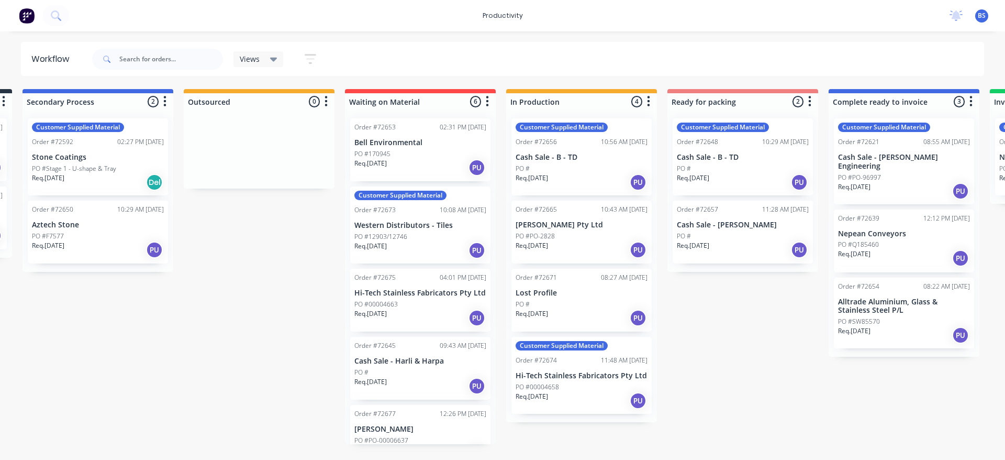
scroll to position [0, 204]
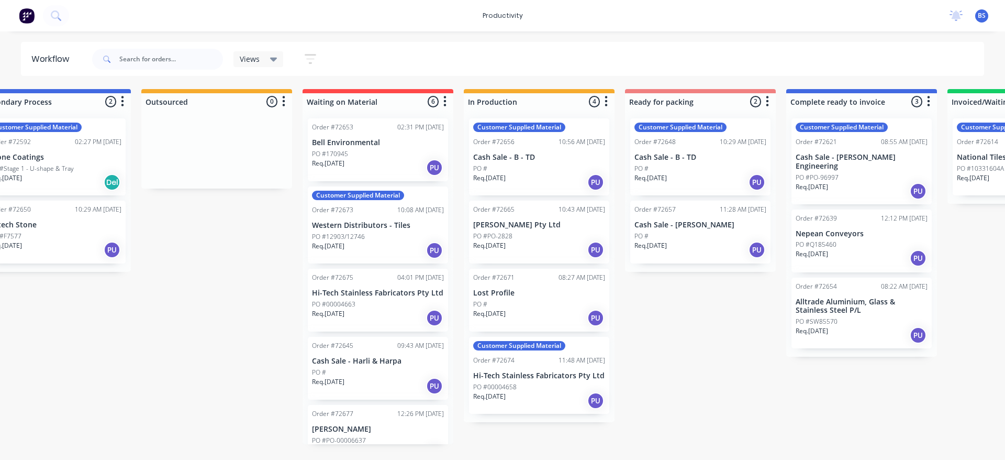
click at [372, 380] on div "Req. 15/08/25 PU" at bounding box center [378, 386] width 132 height 18
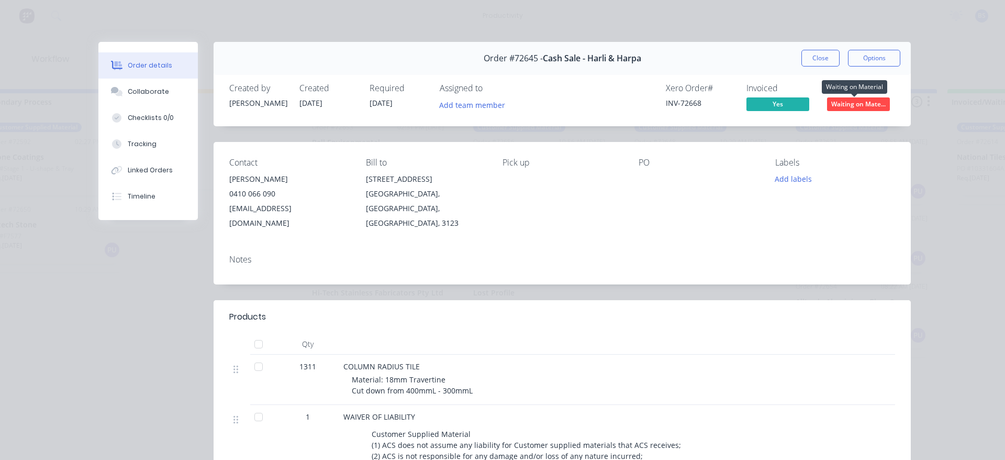
click at [835, 103] on span "Waiting on Mate..." at bounding box center [858, 103] width 63 height 13
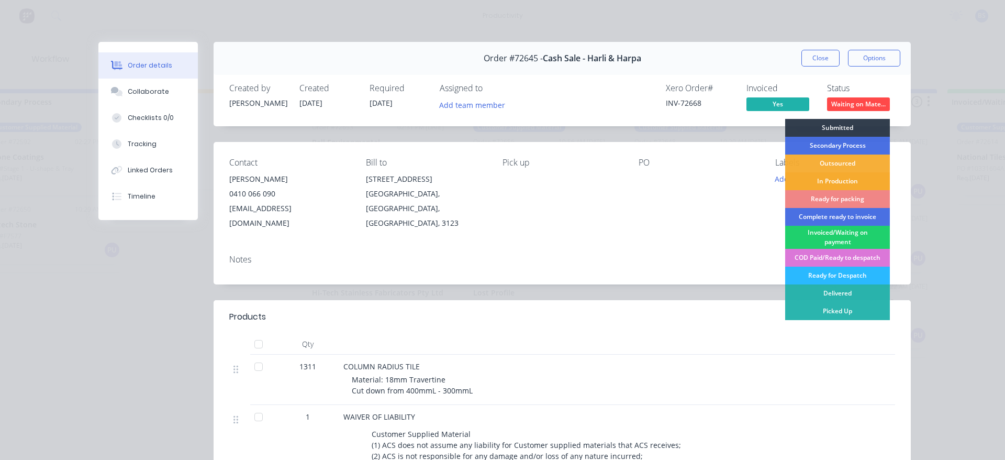
click at [835, 184] on div "In Production" at bounding box center [837, 181] width 105 height 18
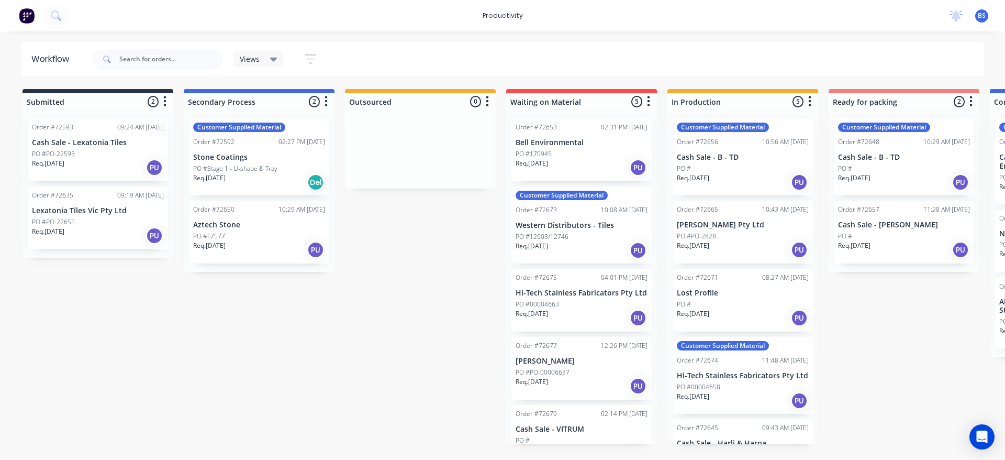
click at [725, 242] on div "Req. 08/08/25 PU" at bounding box center [743, 250] width 132 height 18
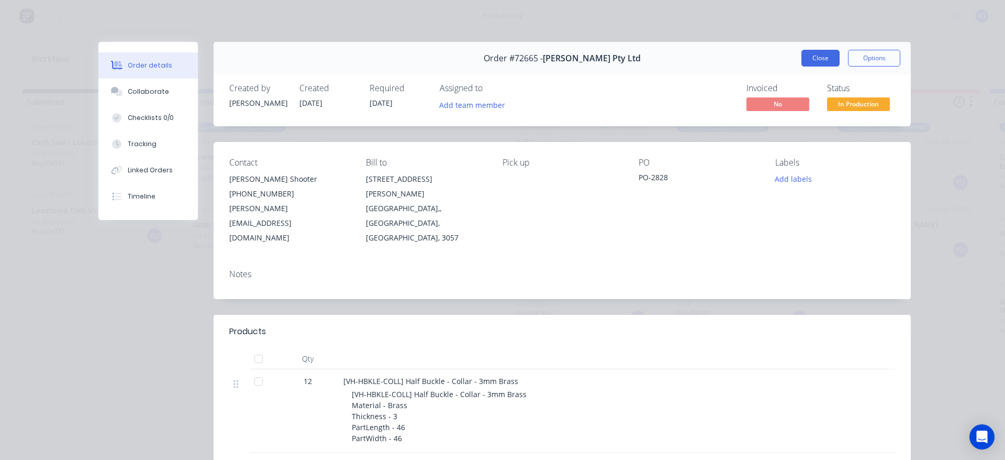
click at [803, 60] on button "Close" at bounding box center [821, 58] width 38 height 17
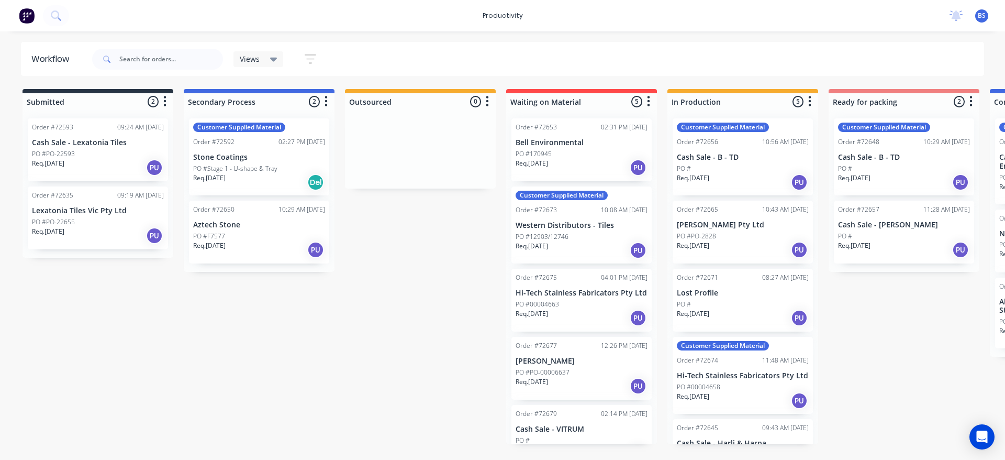
click at [583, 243] on div "Req. 14/08/25 PU" at bounding box center [582, 250] width 132 height 18
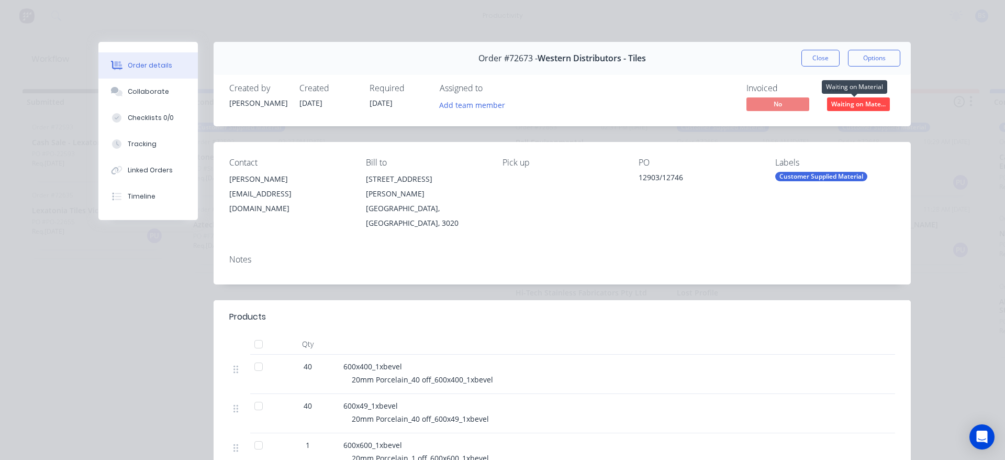
click at [854, 105] on span "Waiting on Mate..." at bounding box center [858, 103] width 63 height 13
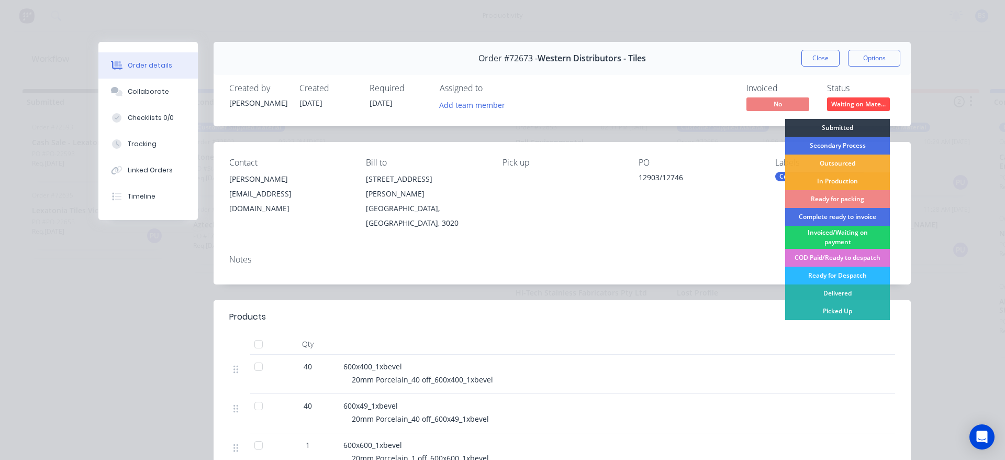
click at [826, 179] on div "In Production" at bounding box center [837, 181] width 105 height 18
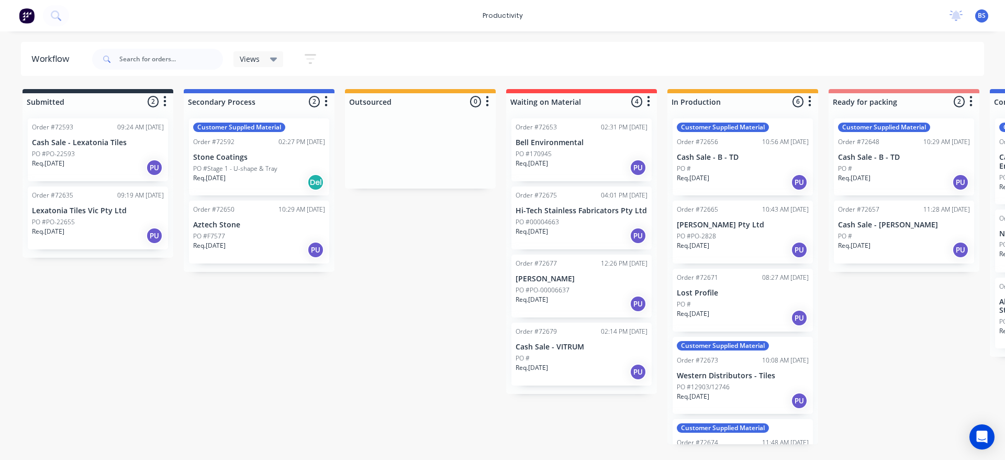
click at [589, 305] on div "Req. 22/08/25 PU" at bounding box center [582, 304] width 132 height 18
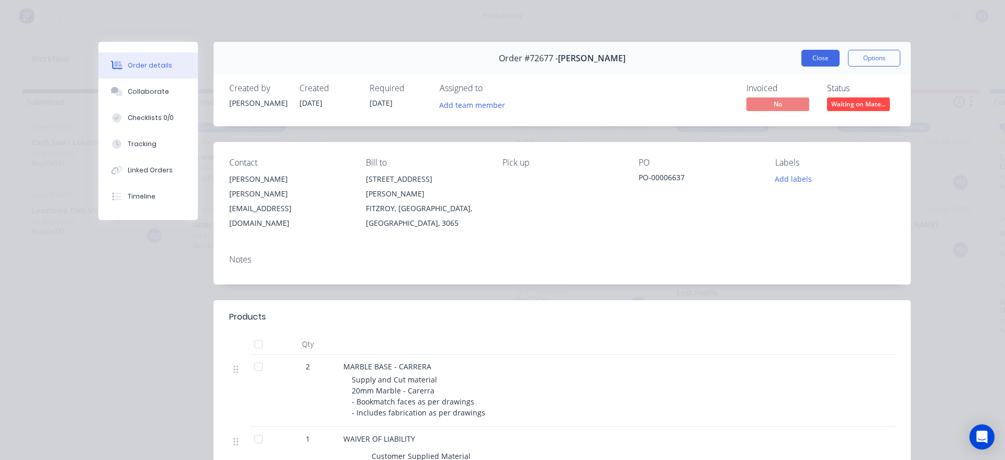
click at [811, 62] on button "Close" at bounding box center [821, 58] width 38 height 17
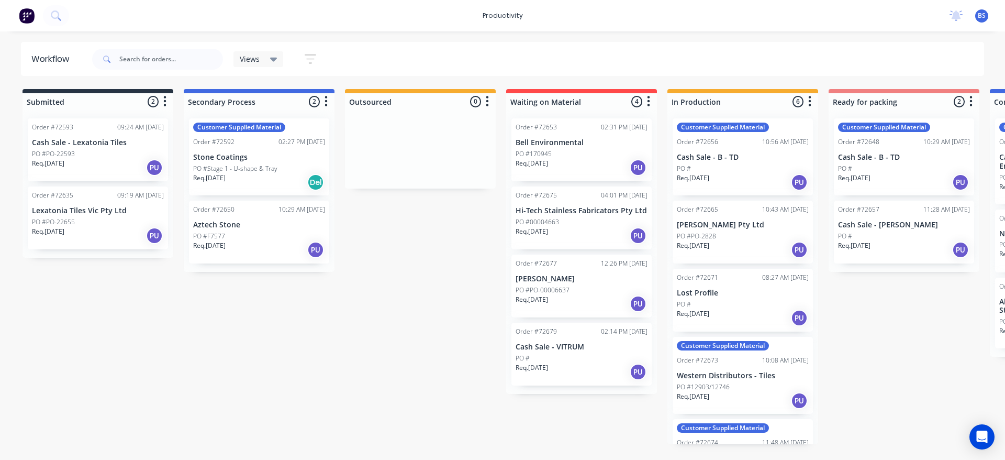
click at [594, 300] on div "Req. 22/08/25 PU" at bounding box center [582, 304] width 132 height 18
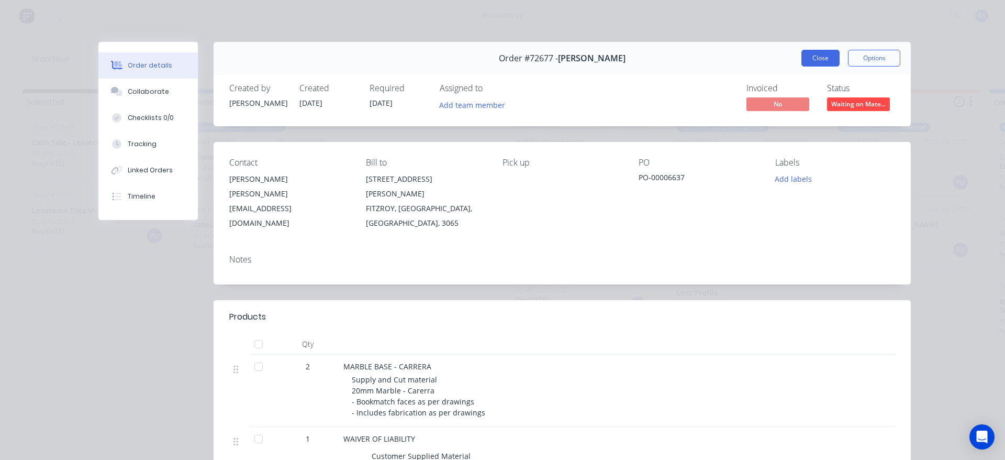
click at [807, 64] on button "Close" at bounding box center [821, 58] width 38 height 17
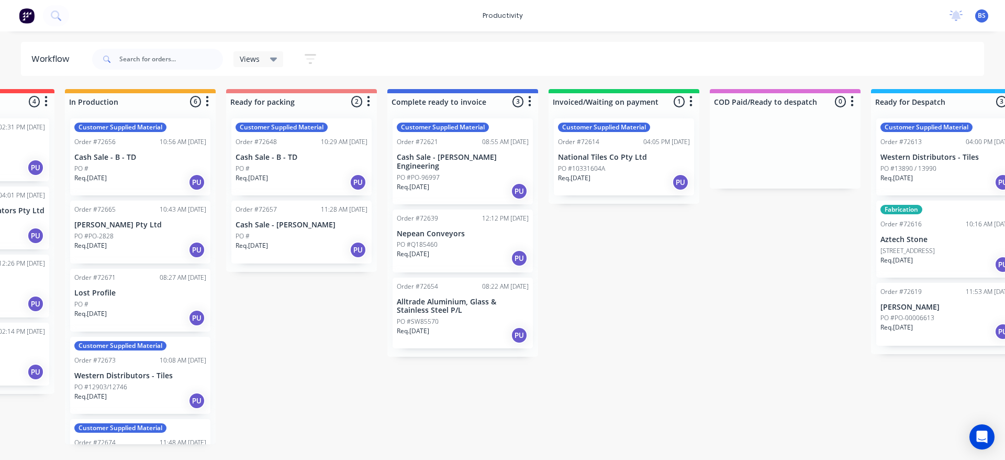
scroll to position [0, 615]
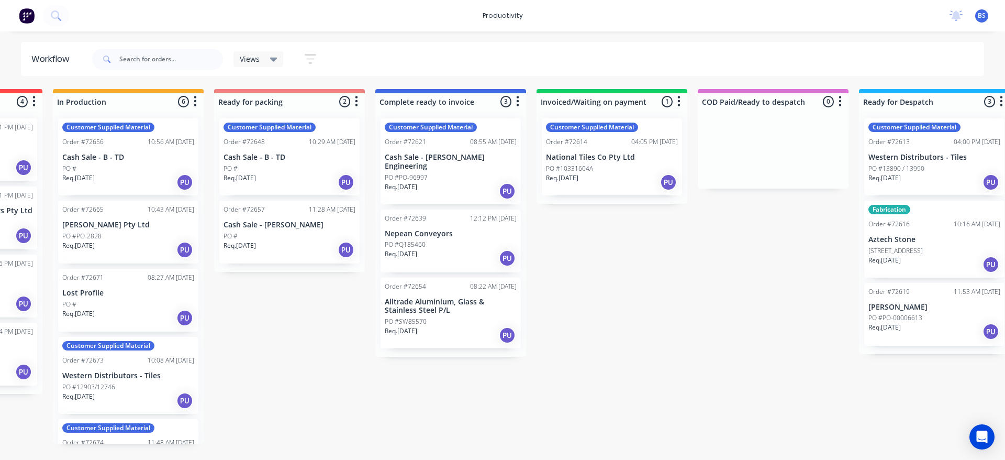
click at [916, 182] on div "Req. 01/08/25 PU" at bounding box center [935, 182] width 132 height 18
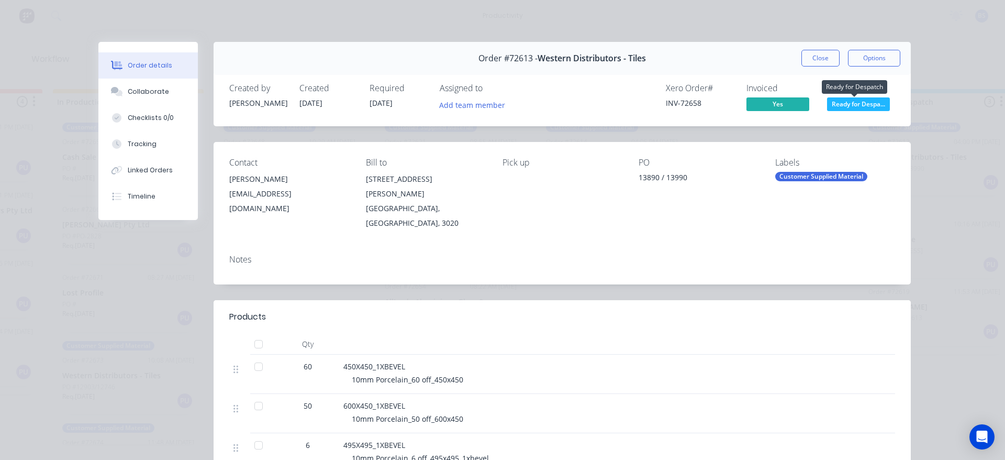
click at [848, 102] on span "Ready for Despa..." at bounding box center [858, 103] width 63 height 13
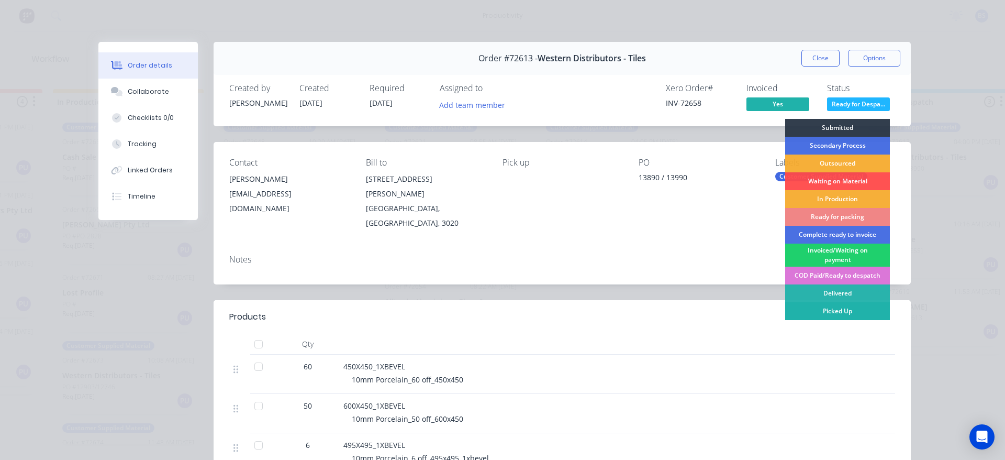
click at [859, 311] on div "Picked Up" at bounding box center [837, 311] width 105 height 18
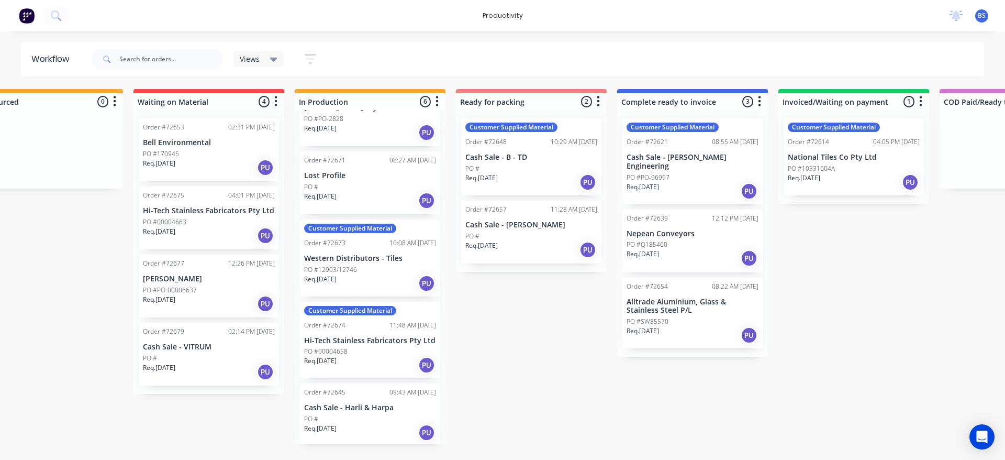
scroll to position [120, 0]
click at [438, 103] on icon "button" at bounding box center [437, 101] width 3 height 13
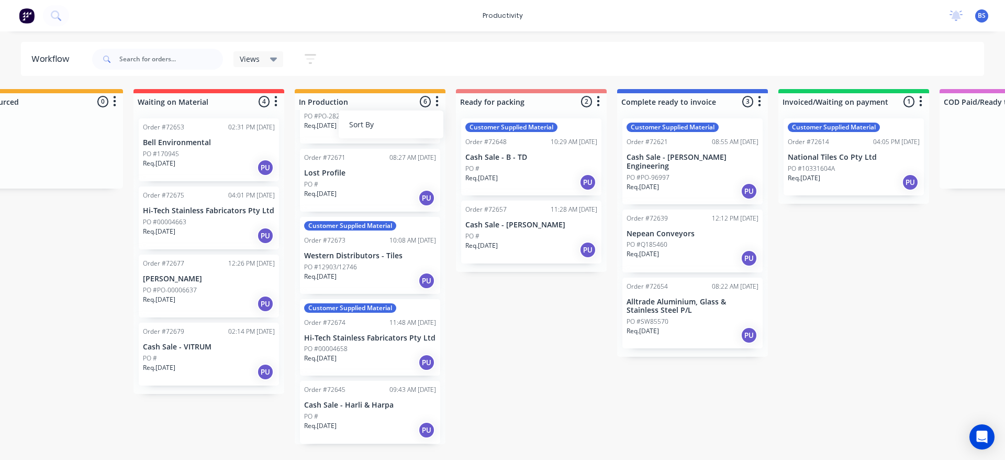
click at [418, 123] on button "Sort By" at bounding box center [391, 124] width 105 height 17
click at [415, 135] on div "Sort By Created date Required date Order number Customer name Most recent" at bounding box center [391, 124] width 105 height 28
click at [396, 125] on button "Sort By" at bounding box center [391, 124] width 105 height 17
click at [469, 145] on date "Required date" at bounding box center [498, 146] width 105 height 17
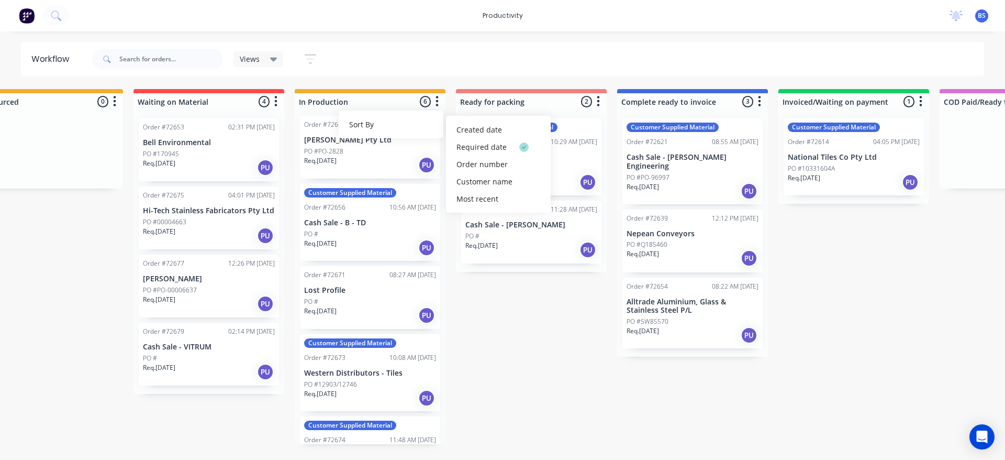
scroll to position [0, 0]
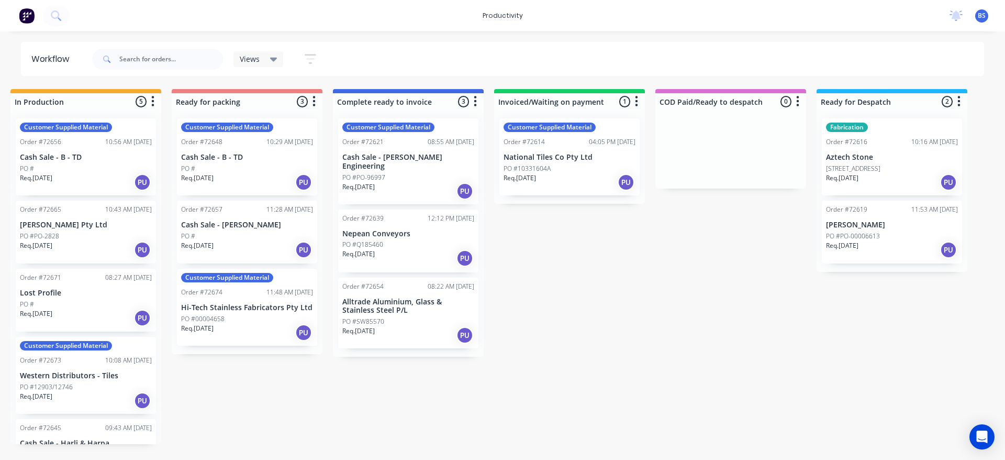
scroll to position [0, 660]
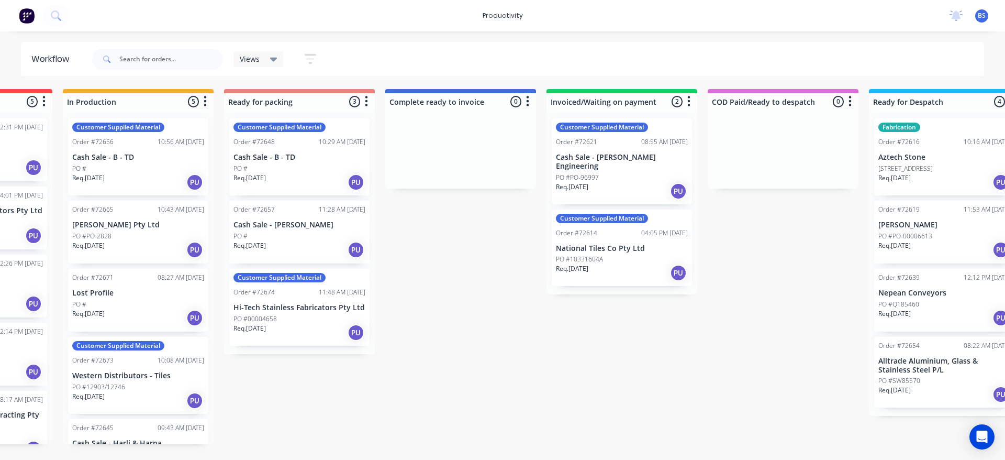
scroll to position [0, 635]
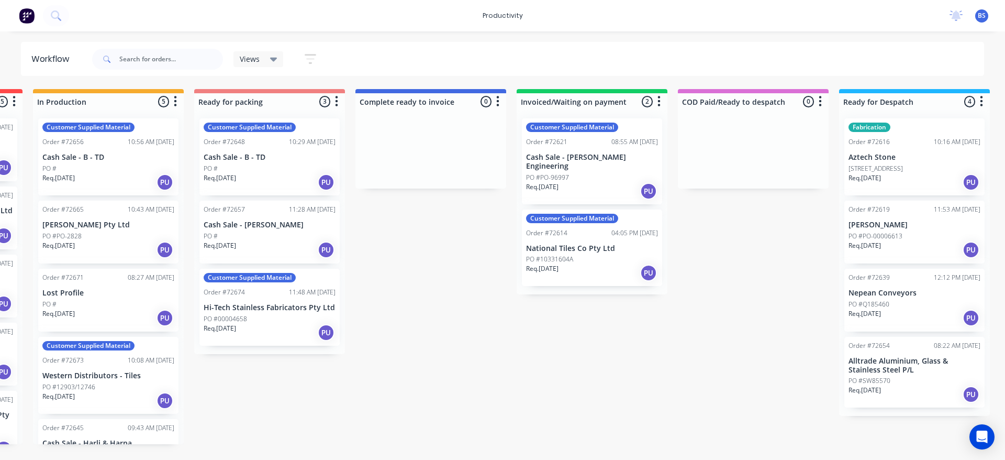
click at [601, 182] on div "Req. [DATE] PU" at bounding box center [592, 191] width 132 height 18
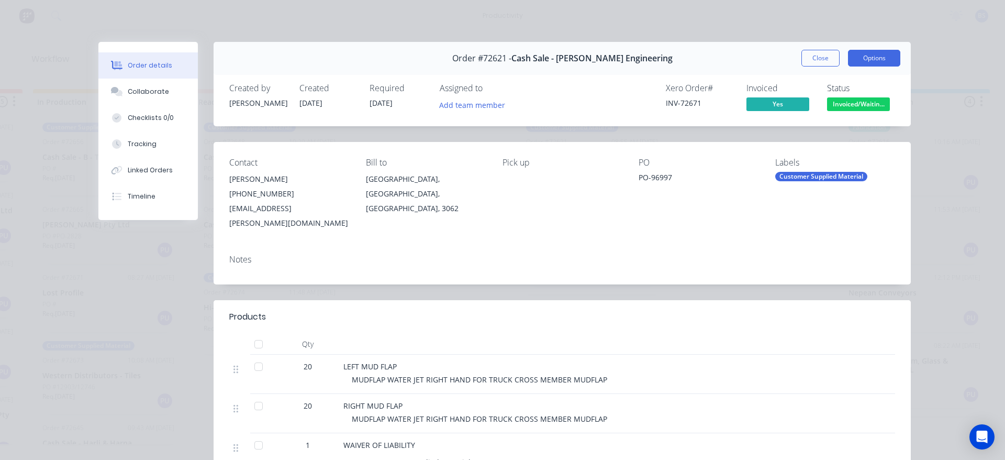
click at [870, 60] on button "Options" at bounding box center [874, 58] width 52 height 17
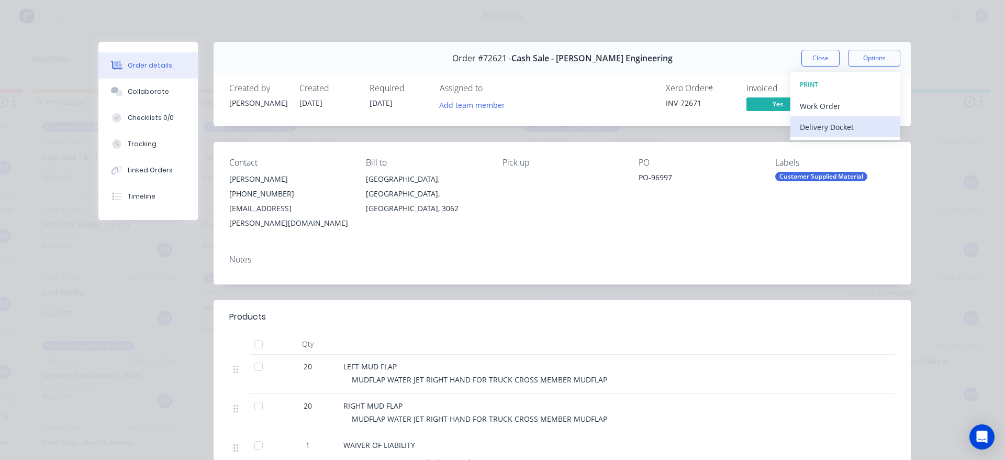
click at [844, 128] on div "Delivery Docket" at bounding box center [845, 126] width 91 height 15
click at [844, 128] on div "Standard" at bounding box center [845, 126] width 91 height 15
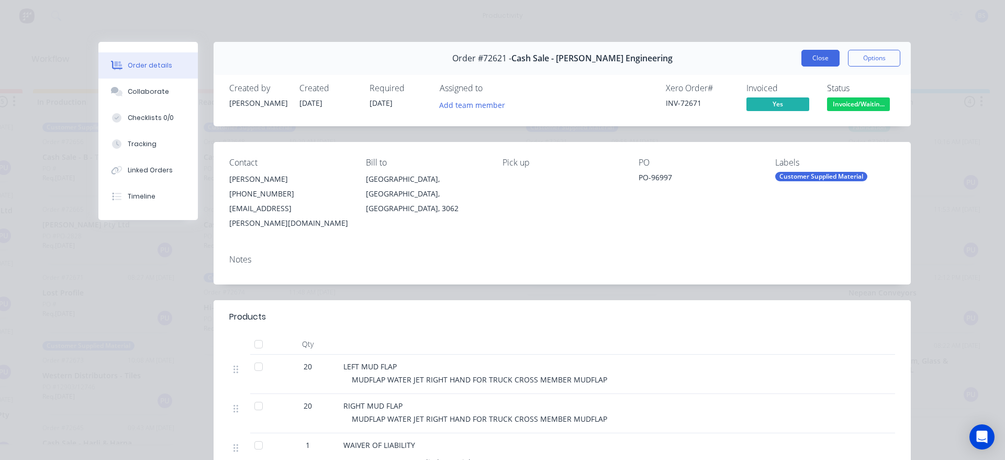
click at [802, 55] on button "Close" at bounding box center [821, 58] width 38 height 17
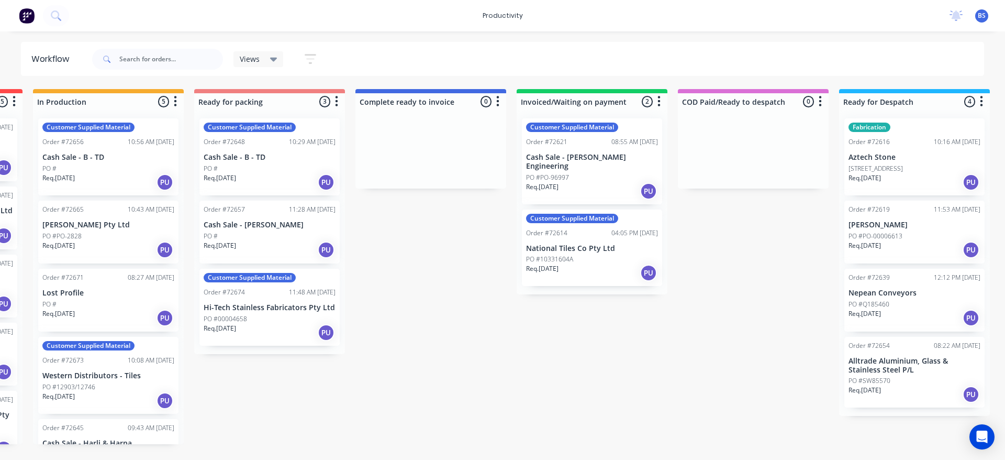
click at [915, 307] on div "PO #Q185460" at bounding box center [915, 304] width 132 height 9
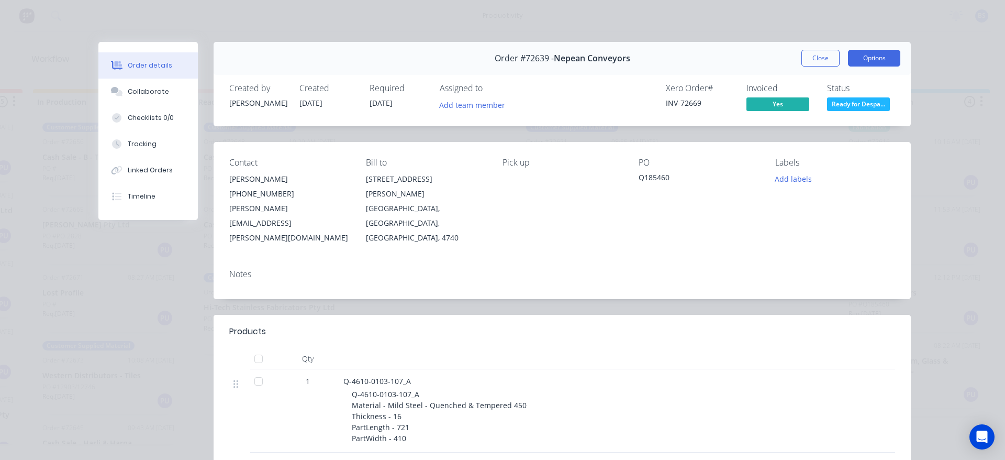
click at [861, 61] on button "Options" at bounding box center [874, 58] width 52 height 17
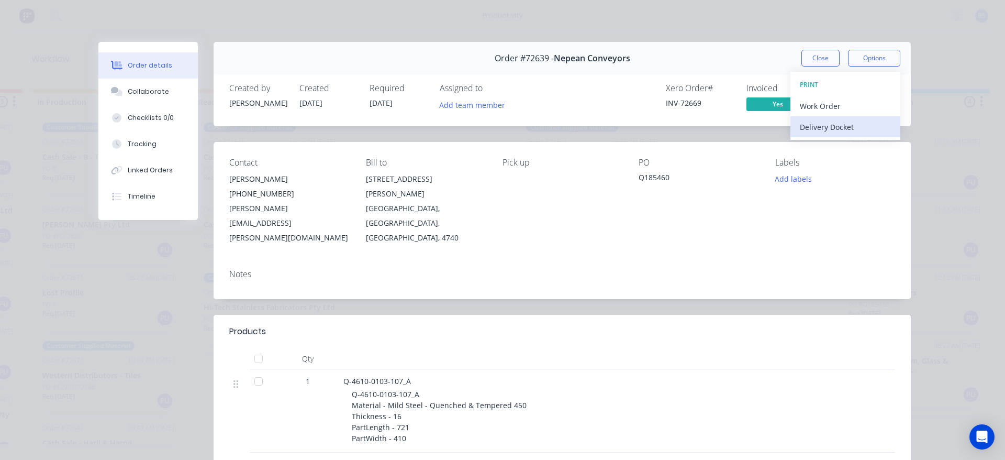
click at [825, 127] on div "Delivery Docket" at bounding box center [845, 126] width 91 height 15
click at [825, 127] on div "Standard" at bounding box center [845, 126] width 91 height 15
click at [811, 61] on button "Close" at bounding box center [821, 58] width 38 height 17
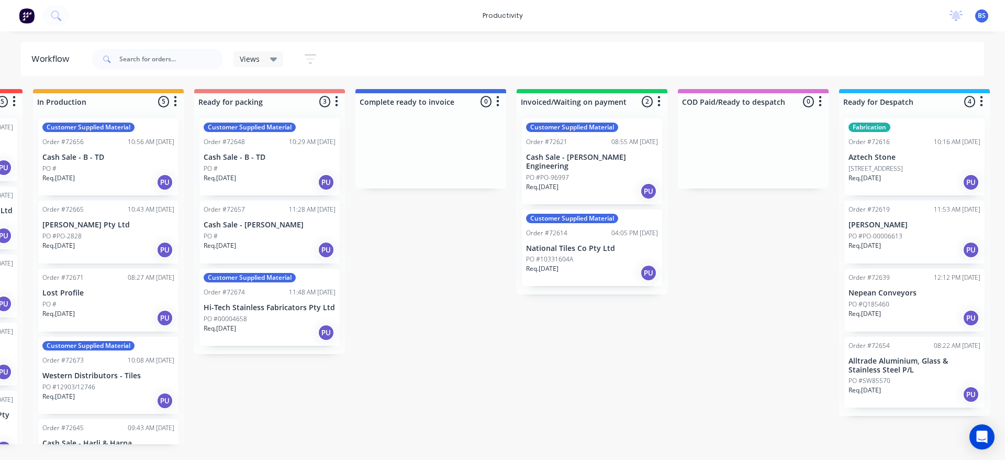
click at [911, 385] on div "PO #SW85570" at bounding box center [915, 380] width 132 height 9
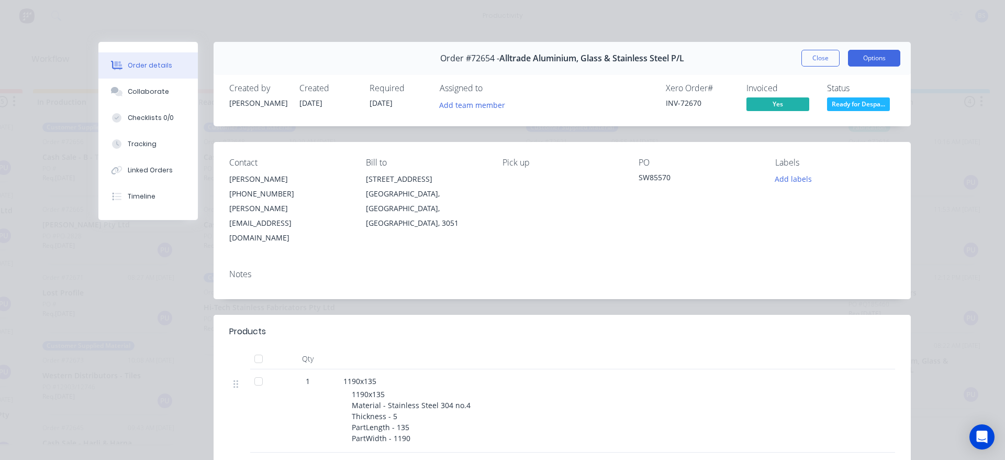
click at [868, 59] on button "Options" at bounding box center [874, 58] width 52 height 17
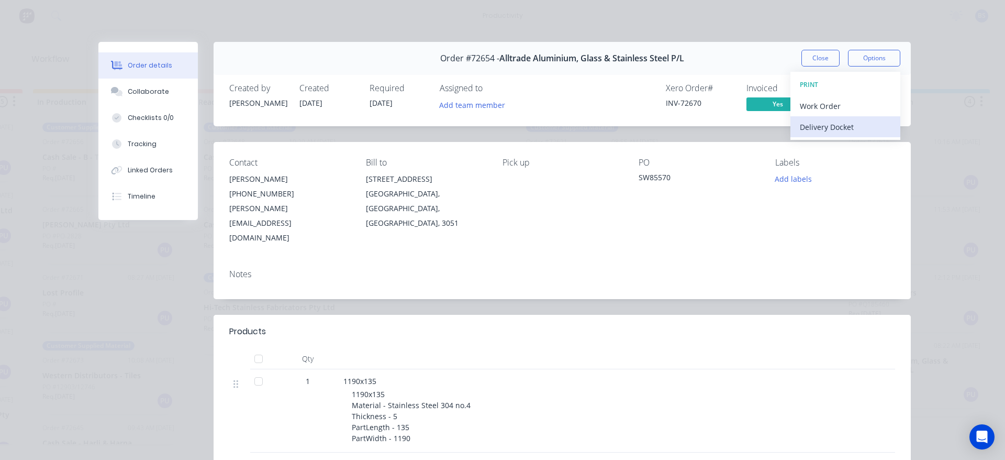
click at [833, 131] on div "Delivery Docket" at bounding box center [845, 126] width 91 height 15
click at [824, 131] on div "Standard" at bounding box center [845, 126] width 91 height 15
